Goal: Complete application form

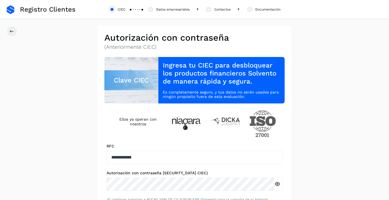
scroll to position [55, 0]
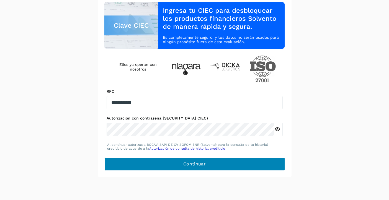
click at [195, 167] on button "Continuar" at bounding box center [194, 164] width 181 height 13
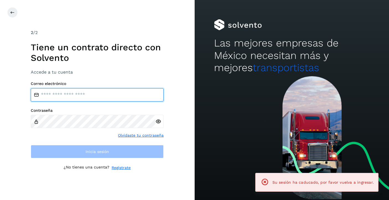
type input "**********"
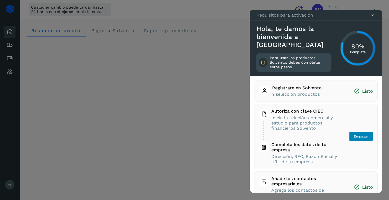
click at [358, 137] on span "Empezar" at bounding box center [361, 136] width 14 height 5
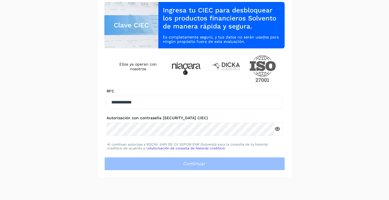
scroll to position [55, 0]
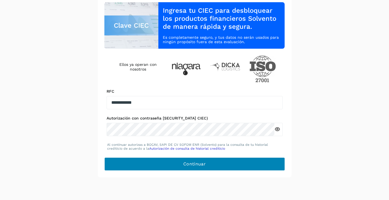
click at [206, 164] on span "Continuar" at bounding box center [194, 164] width 22 height 6
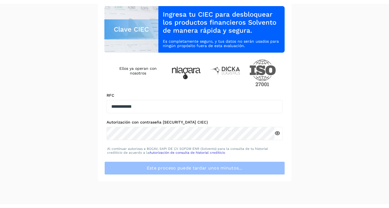
scroll to position [47, 0]
